Goal: Task Accomplishment & Management: Manage account settings

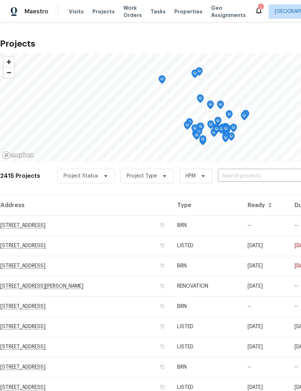
click at [79, 10] on span "Visits" at bounding box center [76, 11] width 15 height 7
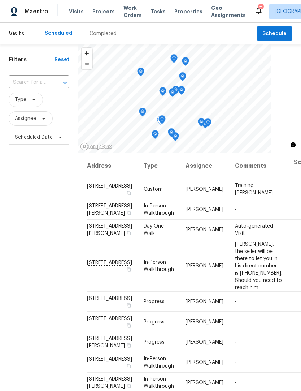
click at [179, 6] on div "Visits Projects Work Orders Tasks Properties Geo Assignments" at bounding box center [162, 11] width 186 height 14
click at [178, 10] on span "Properties" at bounding box center [189, 11] width 28 height 7
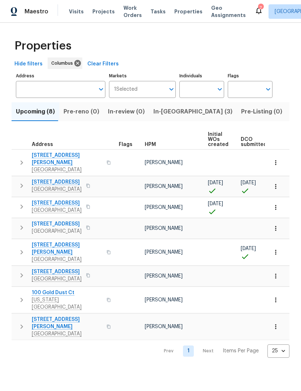
click at [291, 111] on span "Listed (19)" at bounding box center [306, 112] width 30 height 10
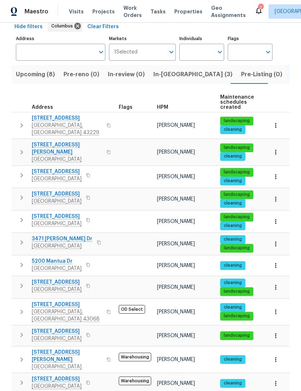
scroll to position [38, 0]
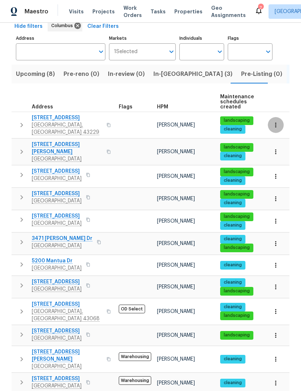
click at [278, 118] on button "button" at bounding box center [276, 125] width 16 height 16
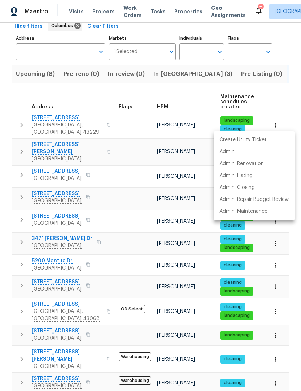
click at [122, 121] on div at bounding box center [150, 195] width 301 height 391
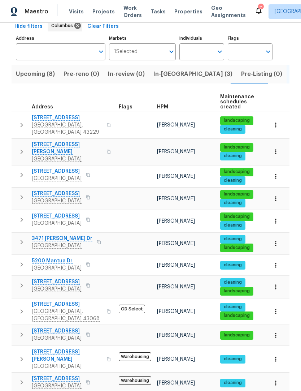
click at [237, 126] on span "cleaning" at bounding box center [233, 129] width 24 height 6
click at [234, 122] on div "landscaping" at bounding box center [237, 120] width 33 height 9
click at [234, 126] on span "cleaning" at bounding box center [233, 129] width 24 height 6
click at [46, 121] on span "[STREET_ADDRESS]" at bounding box center [67, 117] width 70 height 7
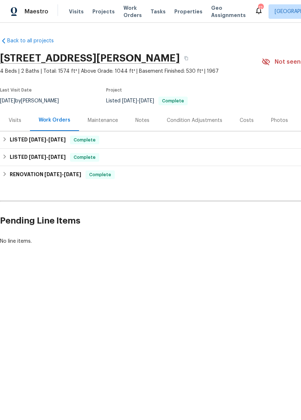
click at [95, 120] on div "Maintenance" at bounding box center [103, 120] width 30 height 7
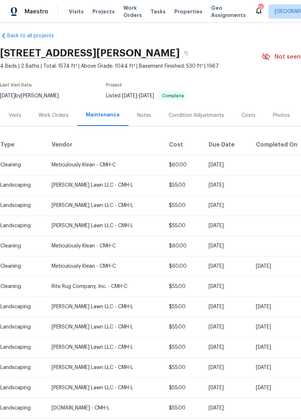
scroll to position [6, 0]
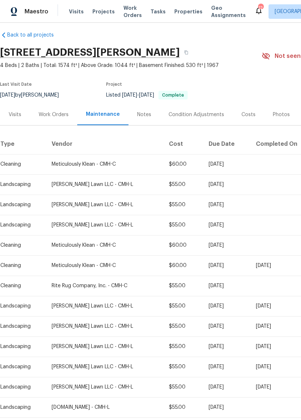
click at [38, 55] on h2 "2222 Trent Rd, Columbus, OH 43229" at bounding box center [90, 52] width 180 height 7
click at [53, 118] on div "Work Orders" at bounding box center [54, 114] width 30 height 7
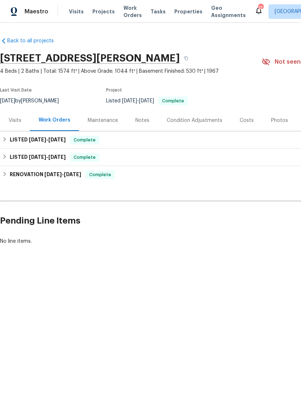
click at [142, 120] on div "Notes" at bounding box center [143, 120] width 14 height 7
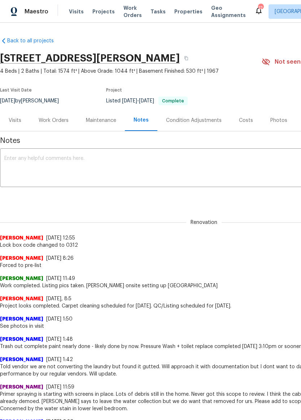
click at [11, 120] on div "Visits" at bounding box center [15, 120] width 13 height 7
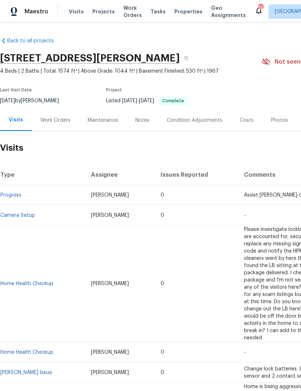
click at [258, 10] on div "12" at bounding box center [260, 7] width 5 height 7
click at [258, 7] on div "12" at bounding box center [260, 7] width 5 height 7
click at [256, 13] on icon at bounding box center [259, 10] width 6 height 7
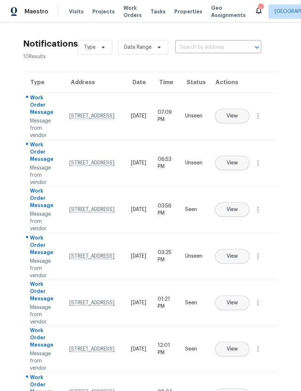
click at [238, 114] on span "View" at bounding box center [232, 116] width 11 height 5
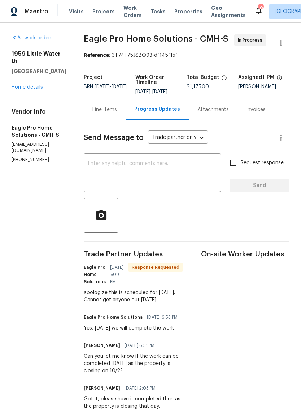
click at [73, 9] on span "Visits" at bounding box center [76, 11] width 15 height 7
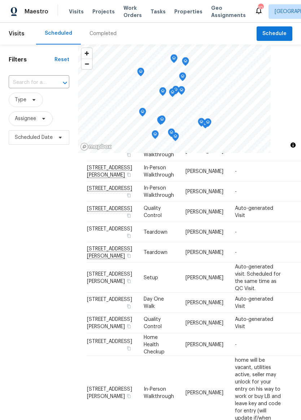
scroll to position [440, 0]
click at [143, 72] on icon "Map marker" at bounding box center [141, 72] width 7 height 8
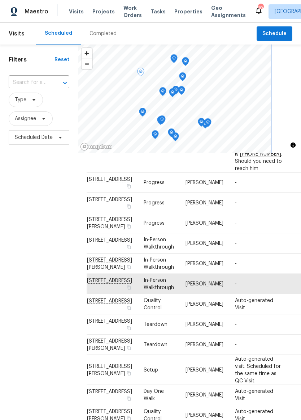
scroll to position [175, 0]
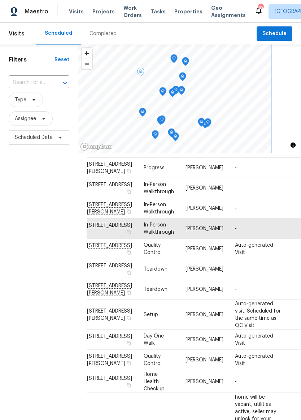
click at [177, 58] on icon "Map marker" at bounding box center [174, 59] width 7 height 8
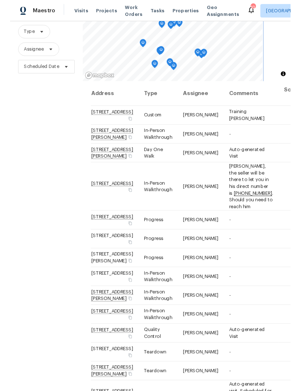
scroll to position [65, 0]
